Goal: Information Seeking & Learning: Learn about a topic

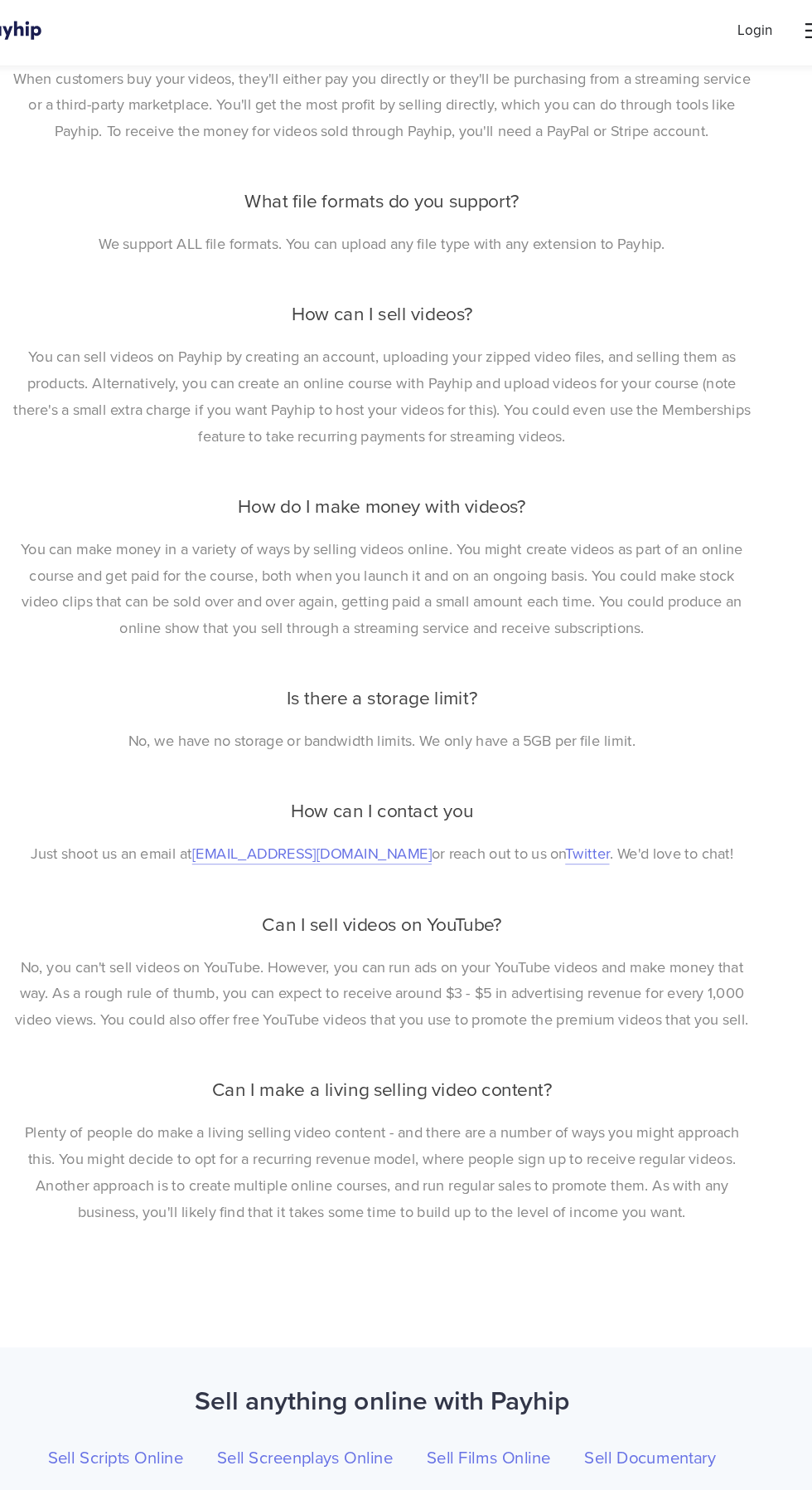
scroll to position [6559, 0]
